Goal: Find specific page/section: Find specific page/section

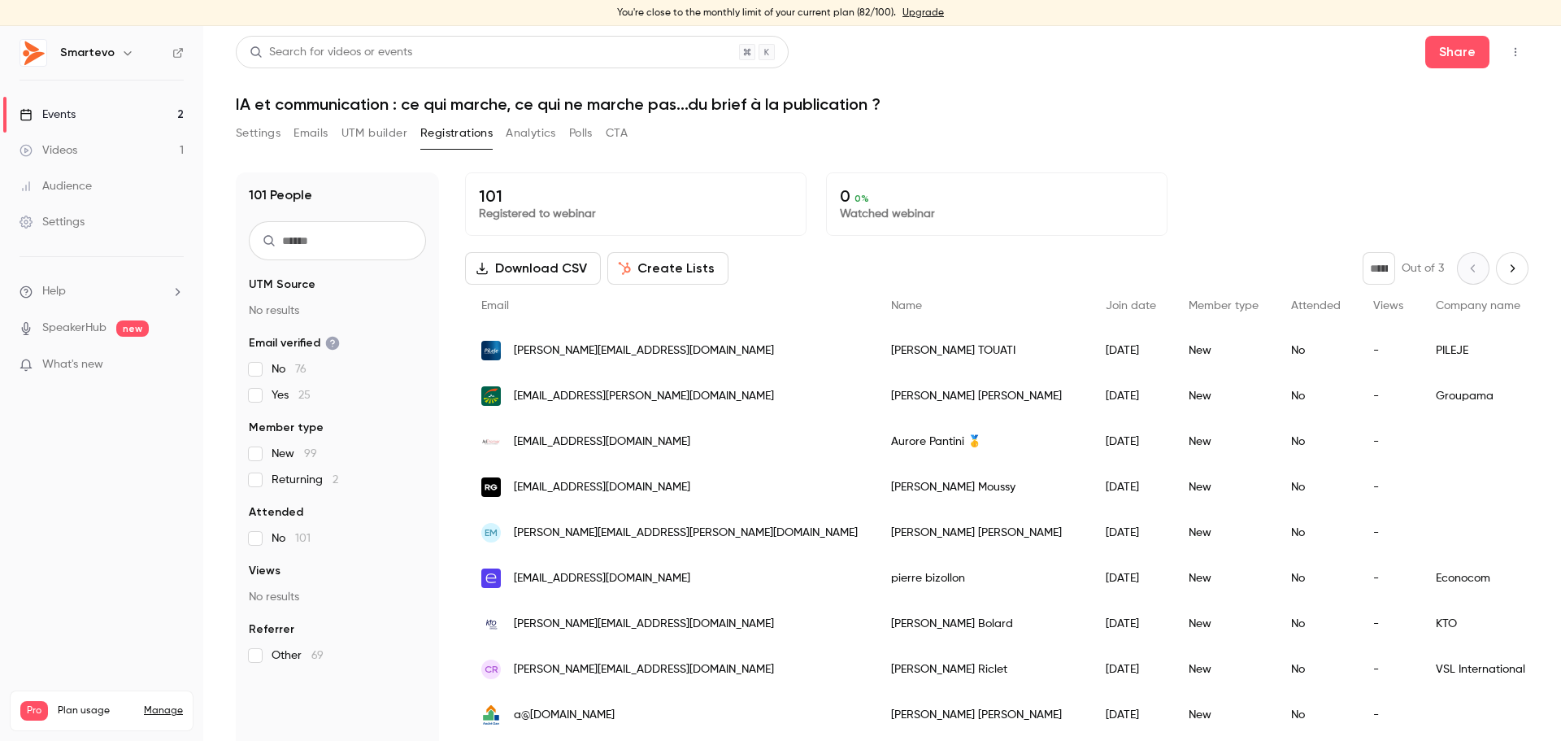
click at [93, 116] on link "Events 2" at bounding box center [101, 115] width 203 height 36
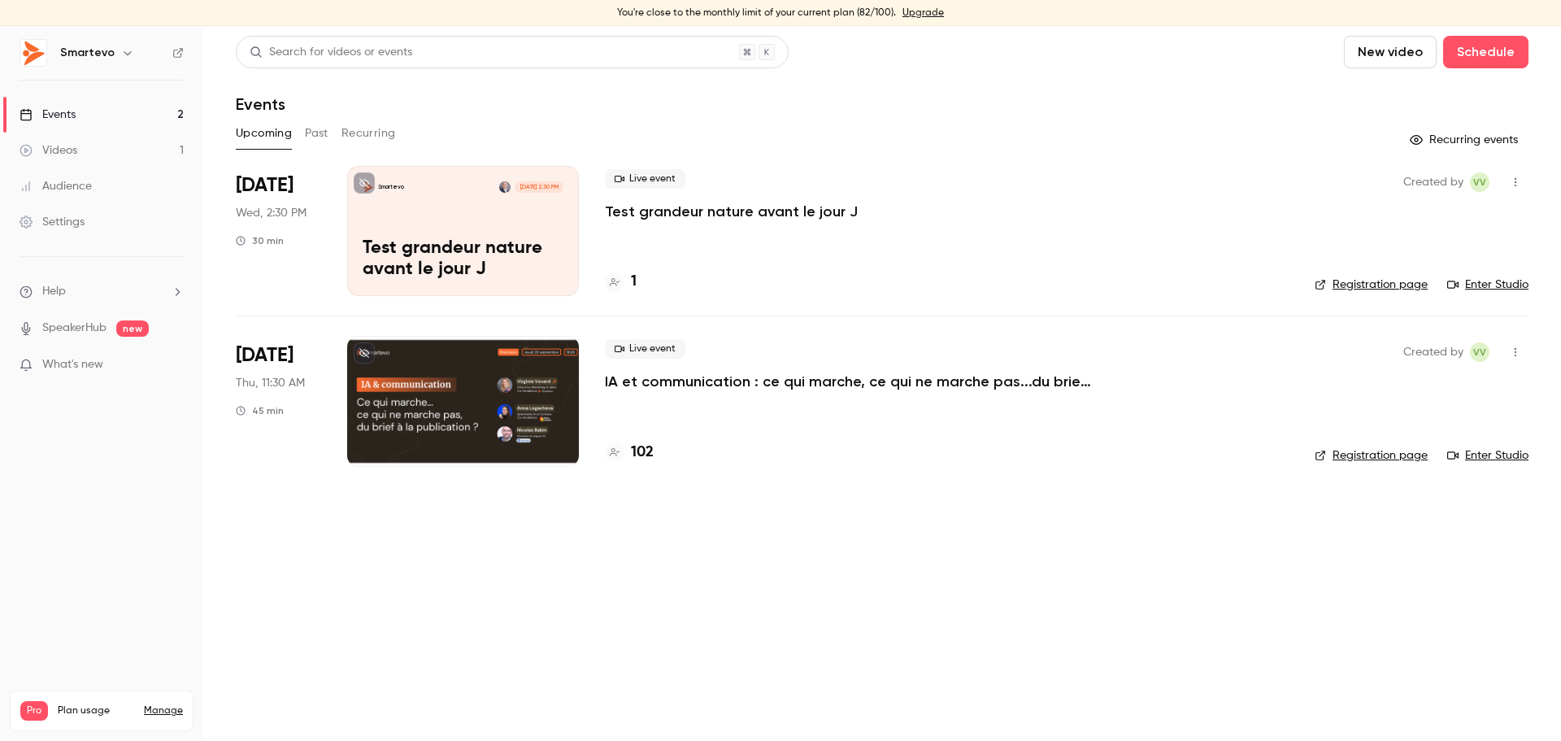
click at [451, 366] on div at bounding box center [463, 401] width 232 height 130
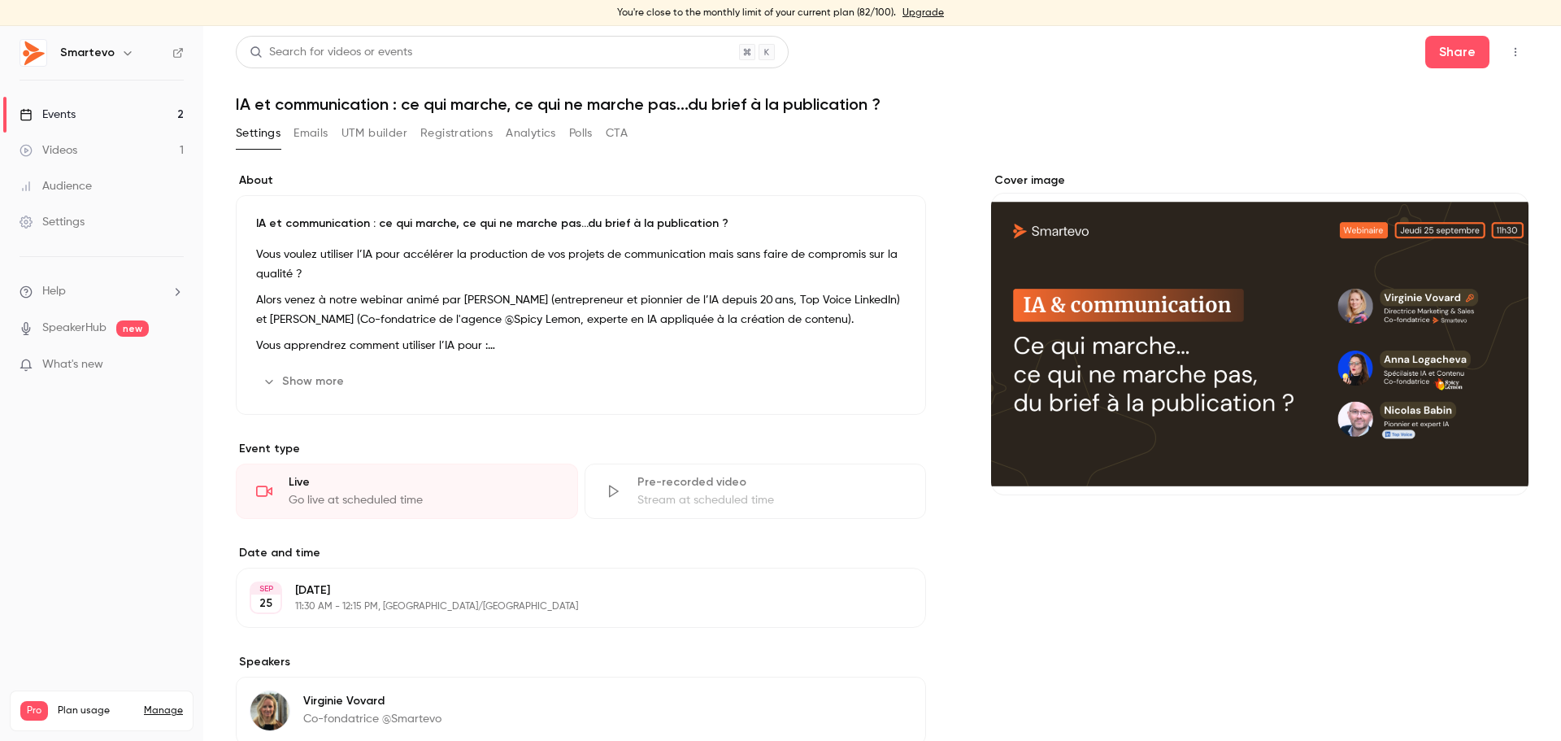
click at [449, 145] on button "Registrations" at bounding box center [456, 133] width 72 height 26
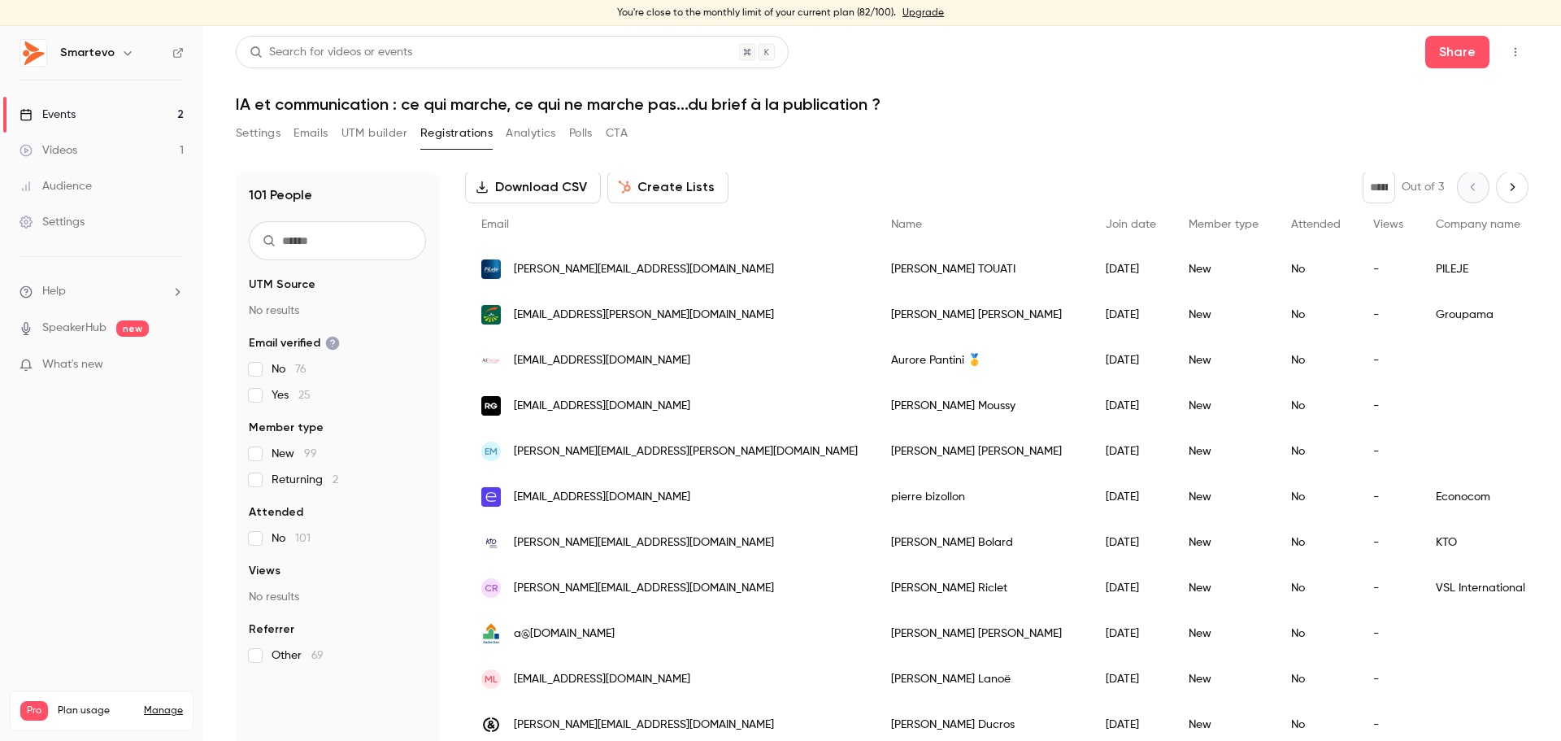
scroll to position [163, 0]
